Goal: Transaction & Acquisition: Subscribe to service/newsletter

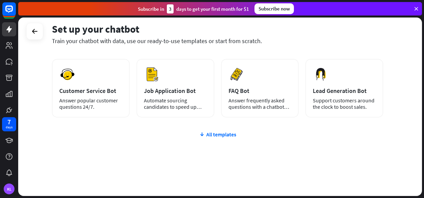
scroll to position [100, 0]
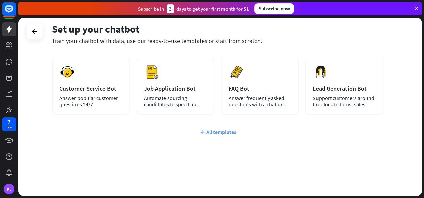
click at [201, 134] on icon at bounding box center [201, 132] width 5 height 7
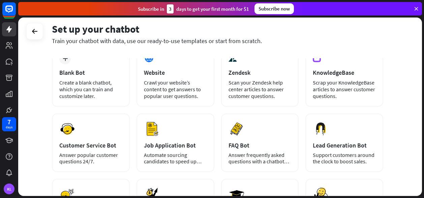
scroll to position [42, 0]
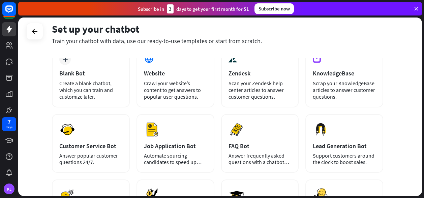
click at [274, 8] on div "Subscribe now" at bounding box center [274, 8] width 39 height 11
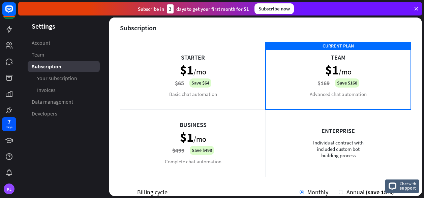
scroll to position [42, 0]
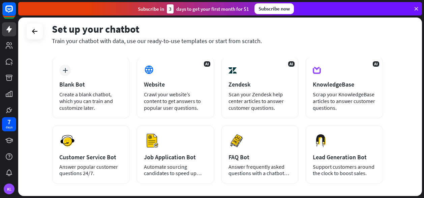
scroll to position [32, 0]
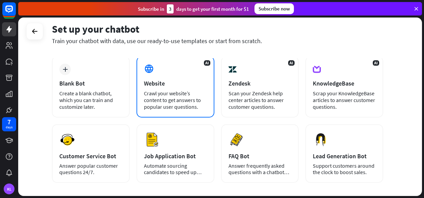
click at [155, 85] on div "Website" at bounding box center [175, 84] width 63 height 8
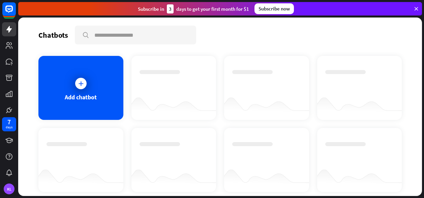
click at [277, 8] on div "Subscribe now" at bounding box center [274, 8] width 39 height 11
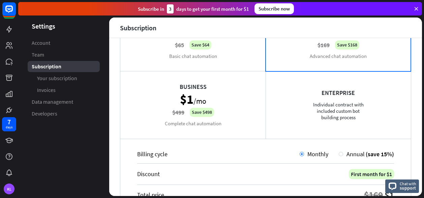
scroll to position [79, 0]
click at [240, 93] on div "Business $1 /mo $499 Save $498 Complete chat automation" at bounding box center [192, 104] width 145 height 67
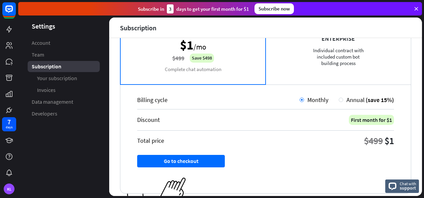
scroll to position [134, 0]
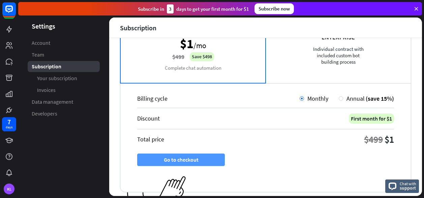
click at [175, 160] on button "Go to checkout" at bounding box center [181, 160] width 88 height 12
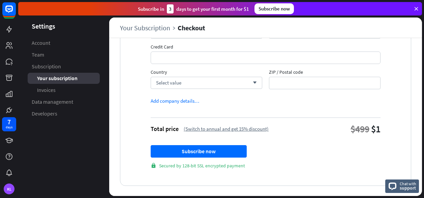
scroll to position [98, 0]
click at [414, 10] on icon at bounding box center [416, 9] width 6 height 6
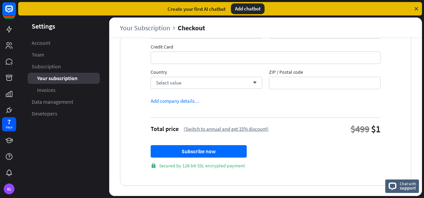
drag, startPoint x: 354, startPoint y: 0, endPoint x: 267, endPoint y: 169, distance: 190.0
click at [267, 169] on div "Business First month for $1 After the first month, you'll pay $499/mo for the p…" at bounding box center [265, 68] width 291 height 234
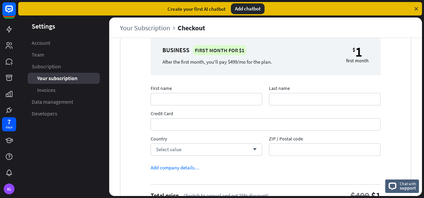
scroll to position [0, 0]
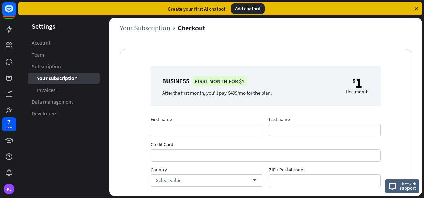
click at [417, 7] on icon at bounding box center [416, 9] width 6 height 6
